Goal: Task Accomplishment & Management: Use online tool/utility

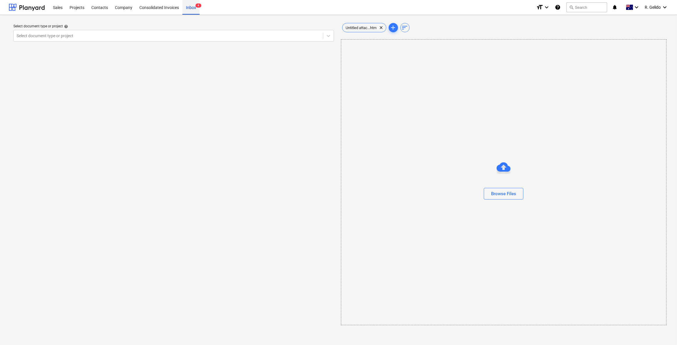
click at [193, 10] on div "Inbox 4" at bounding box center [191, 7] width 17 height 15
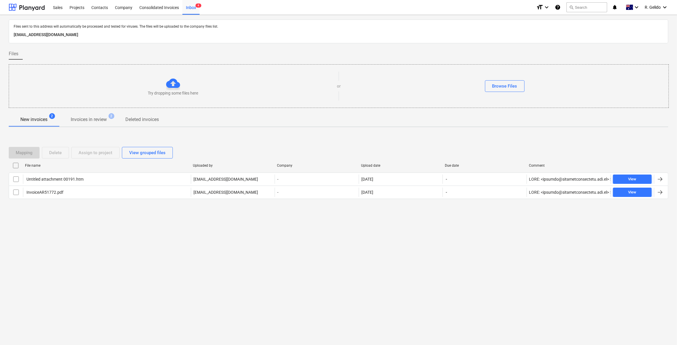
click at [69, 240] on div "Files sent to this address will automatically be processed and tested for virus…" at bounding box center [338, 180] width 677 height 330
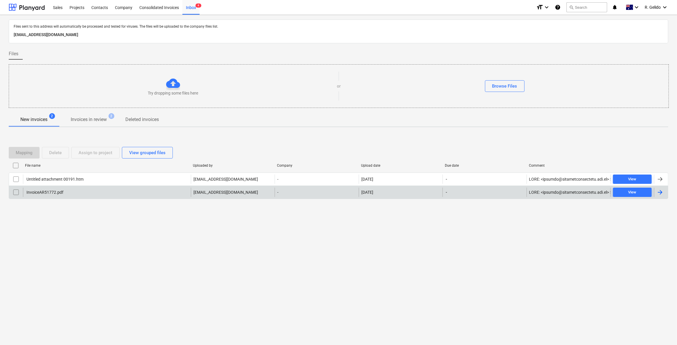
click at [107, 190] on div "InvoiceAR51772.pdf" at bounding box center [107, 192] width 168 height 9
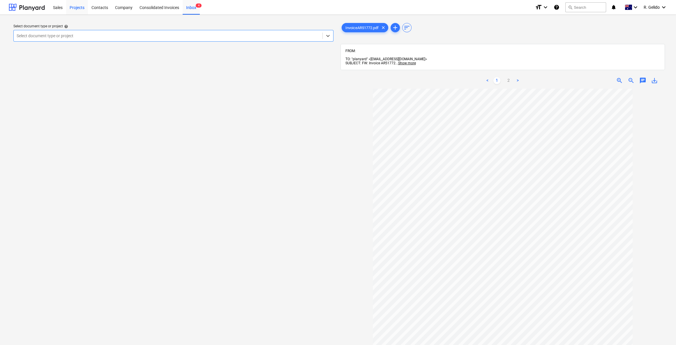
click at [78, 3] on div "Projects" at bounding box center [77, 7] width 22 height 15
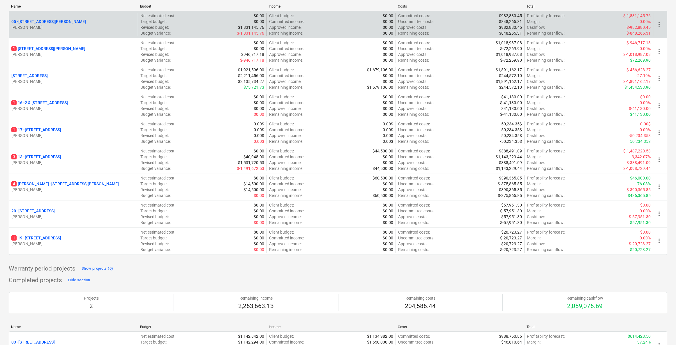
scroll to position [44, 0]
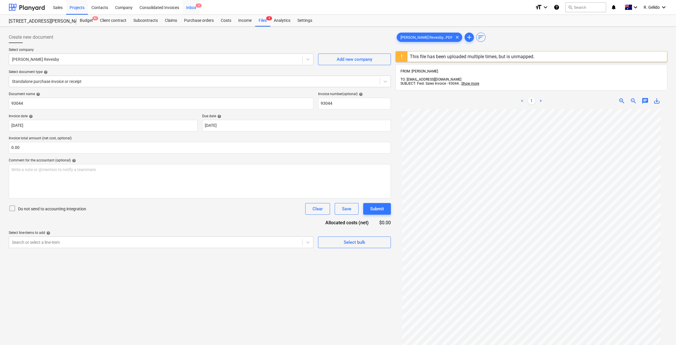
click at [195, 7] on div "Inbox 4" at bounding box center [191, 7] width 17 height 15
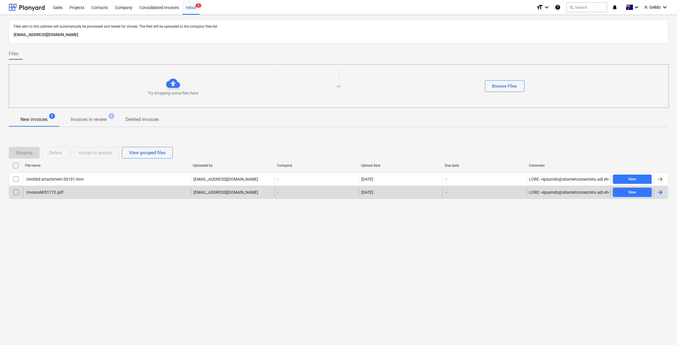
click at [125, 194] on div "InvoiceAR51772.pdf" at bounding box center [107, 192] width 168 height 9
